Goal: Information Seeking & Learning: Learn about a topic

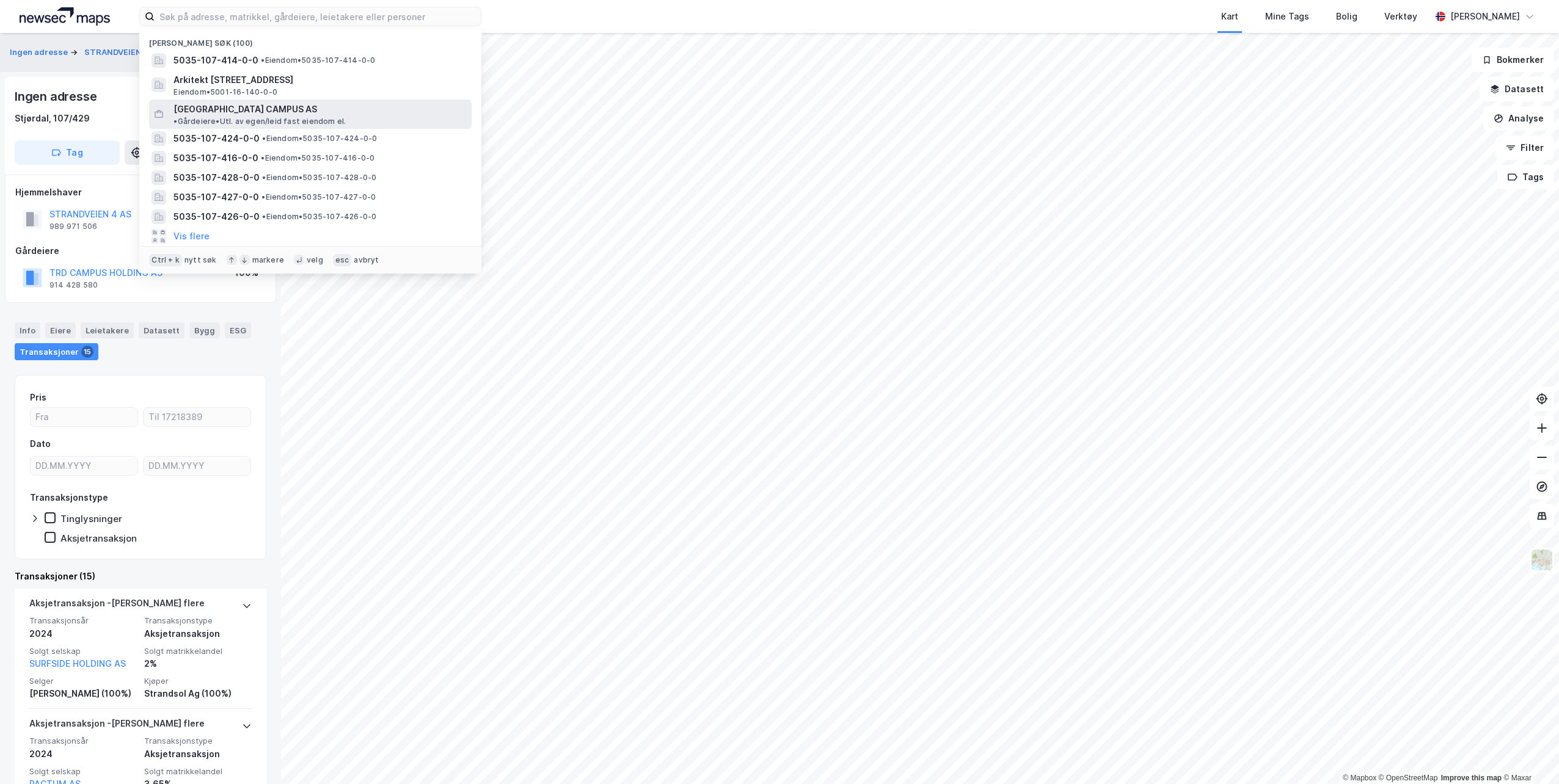
click at [222, 103] on span "[GEOGRAPHIC_DATA] CAMPUS AS" at bounding box center [245, 109] width 144 height 15
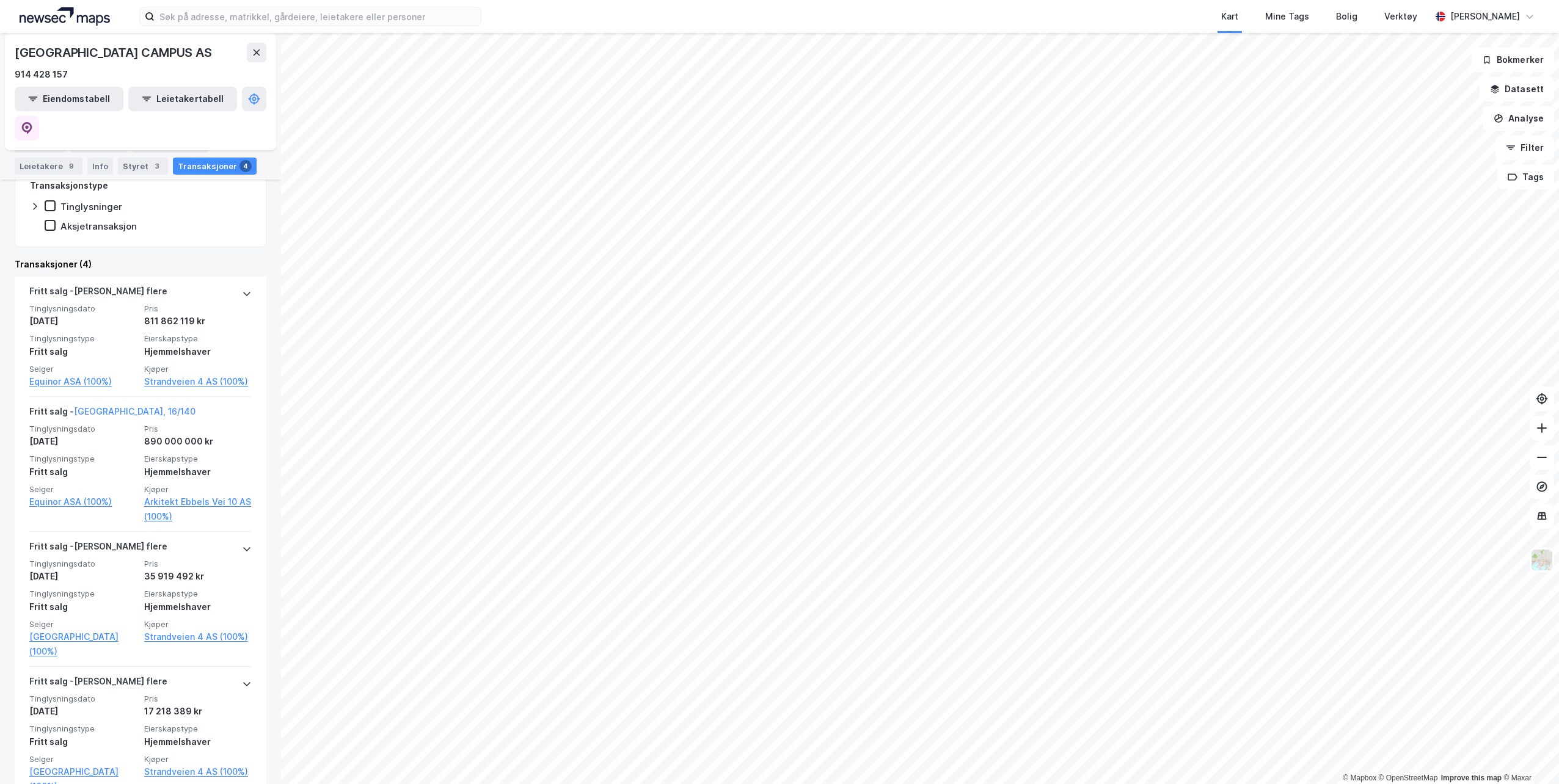
scroll to position [257, 0]
click at [242, 286] on icon at bounding box center [246, 291] width 9 height 9
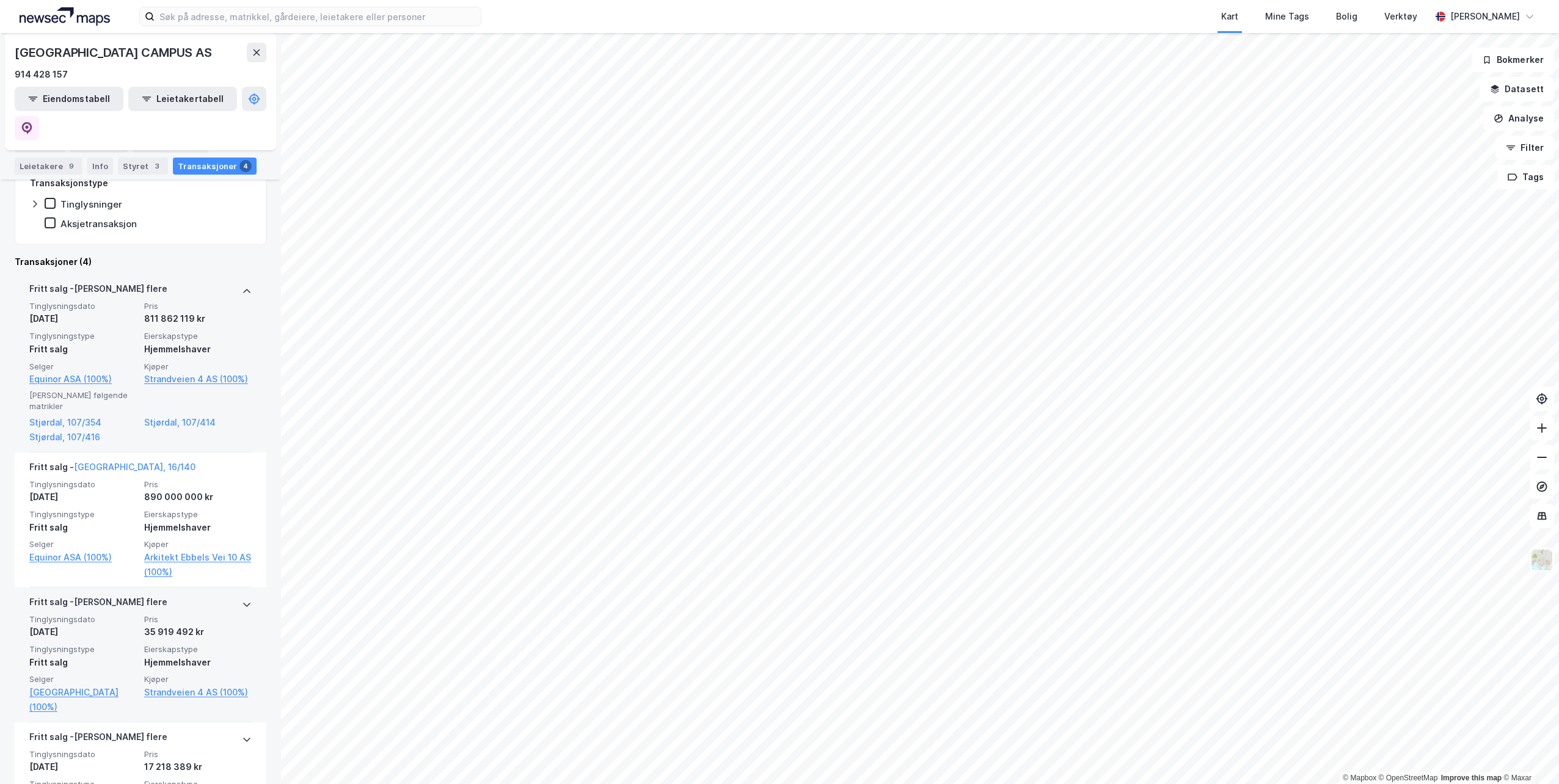
click at [242, 600] on icon at bounding box center [246, 604] width 9 height 9
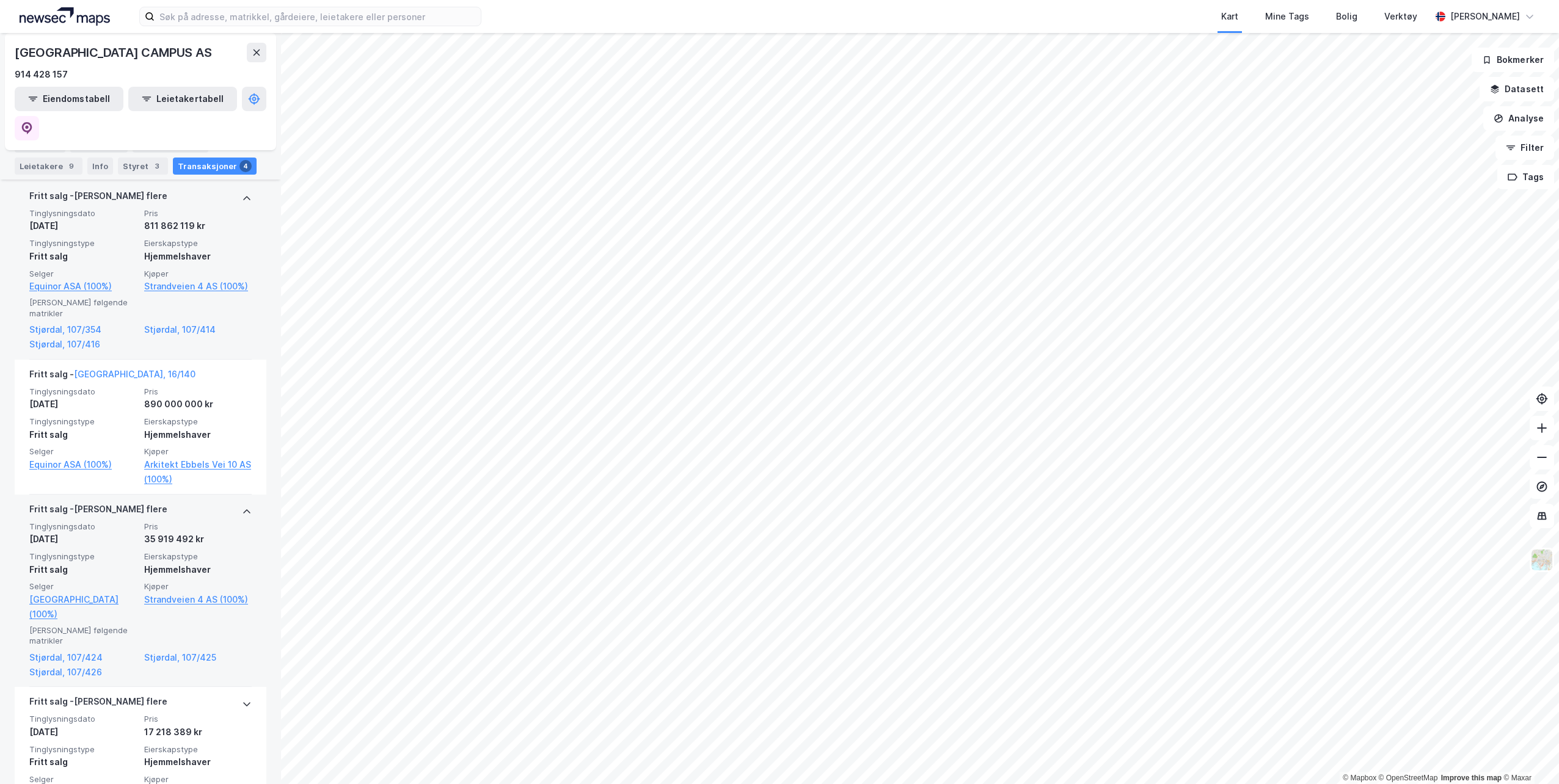
scroll to position [351, 0]
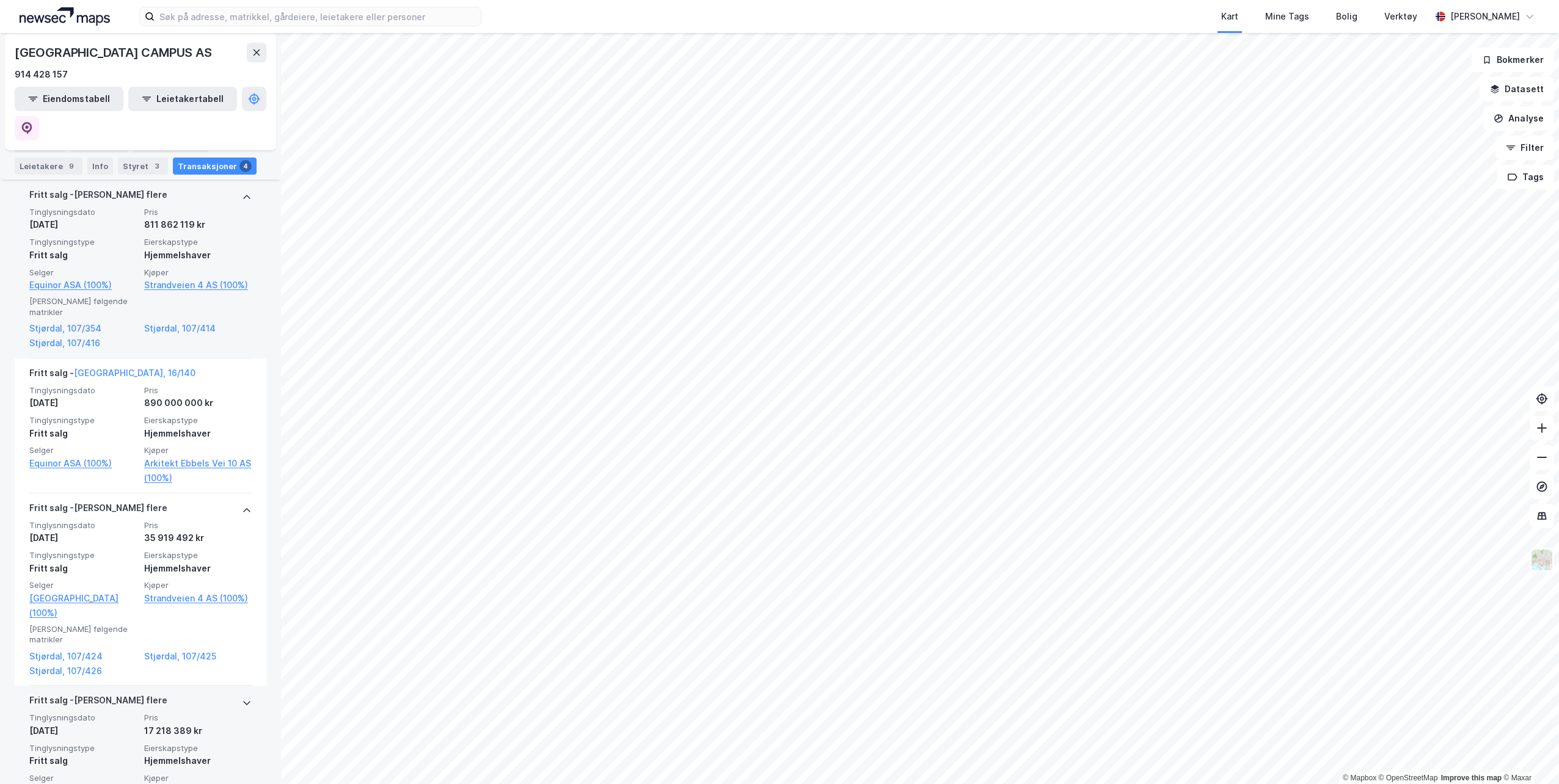
click at [242, 698] on icon at bounding box center [246, 703] width 9 height 9
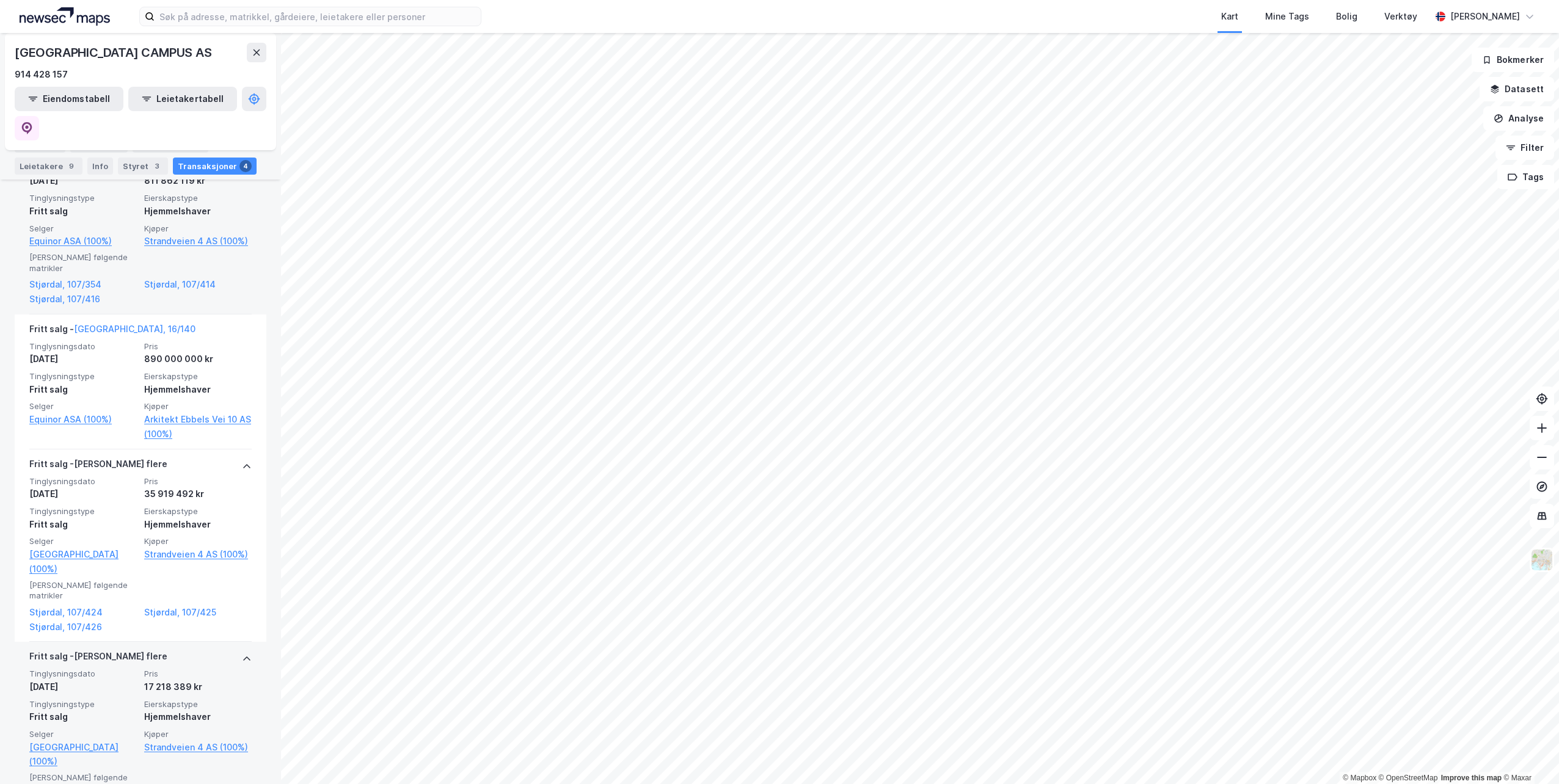
scroll to position [398, 0]
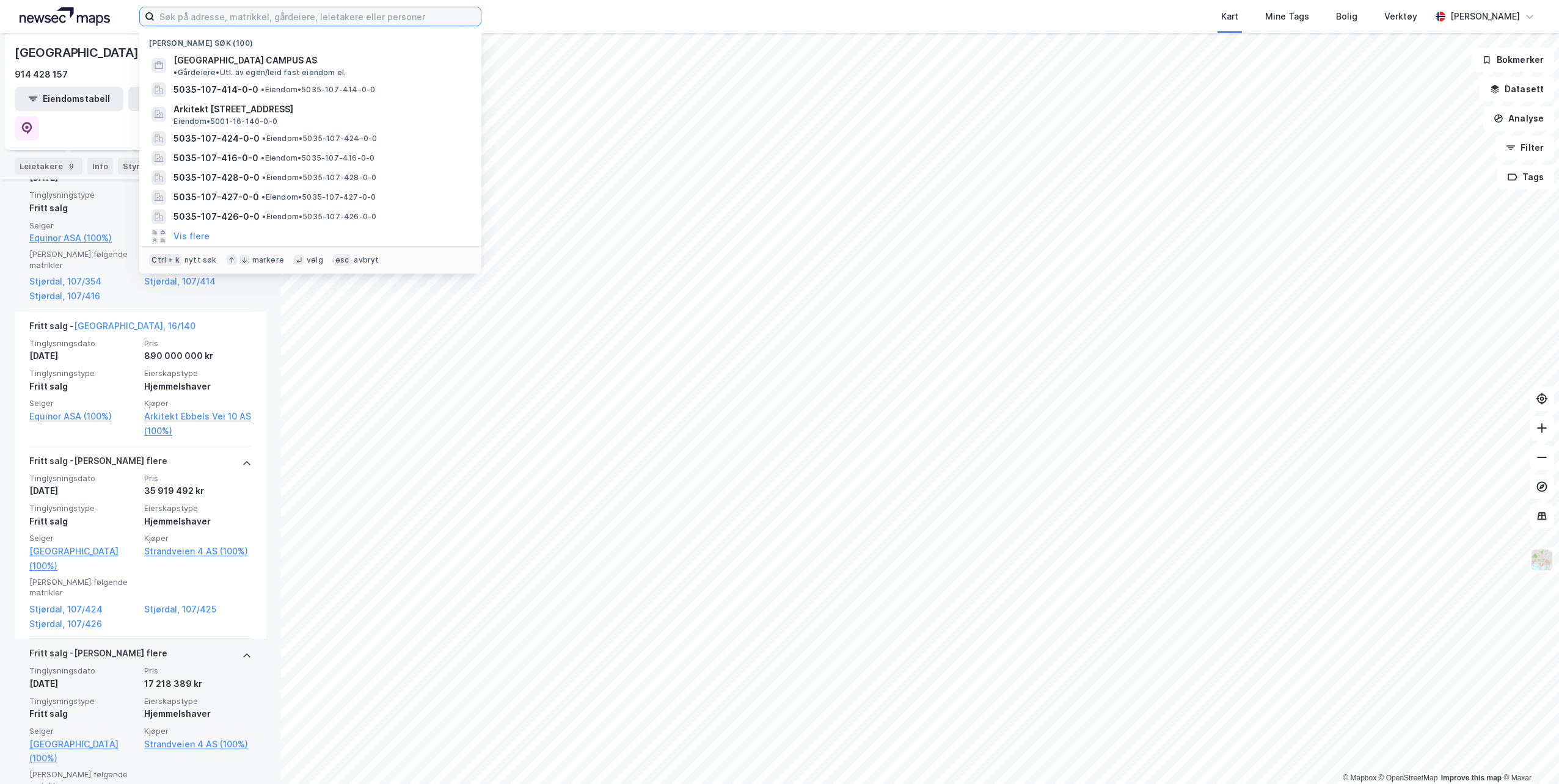
click at [289, 14] on input at bounding box center [317, 16] width 326 height 18
click at [195, 229] on button "Vis flere" at bounding box center [192, 236] width 36 height 15
